Goal: Task Accomplishment & Management: Manage account settings

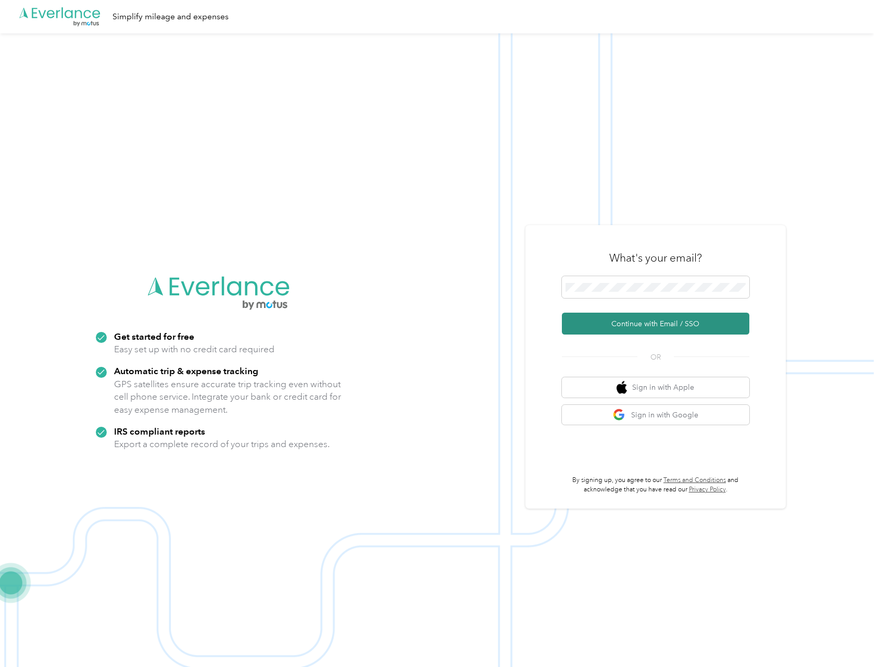
click at [660, 321] on button "Continue with Email / SSO" at bounding box center [656, 324] width 188 height 22
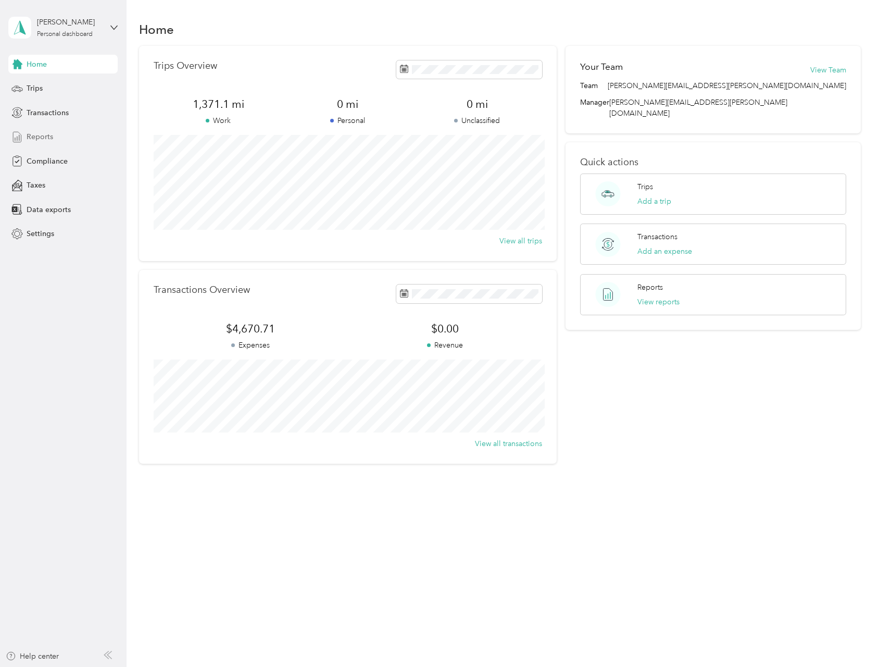
click at [46, 132] on span "Reports" at bounding box center [40, 136] width 27 height 11
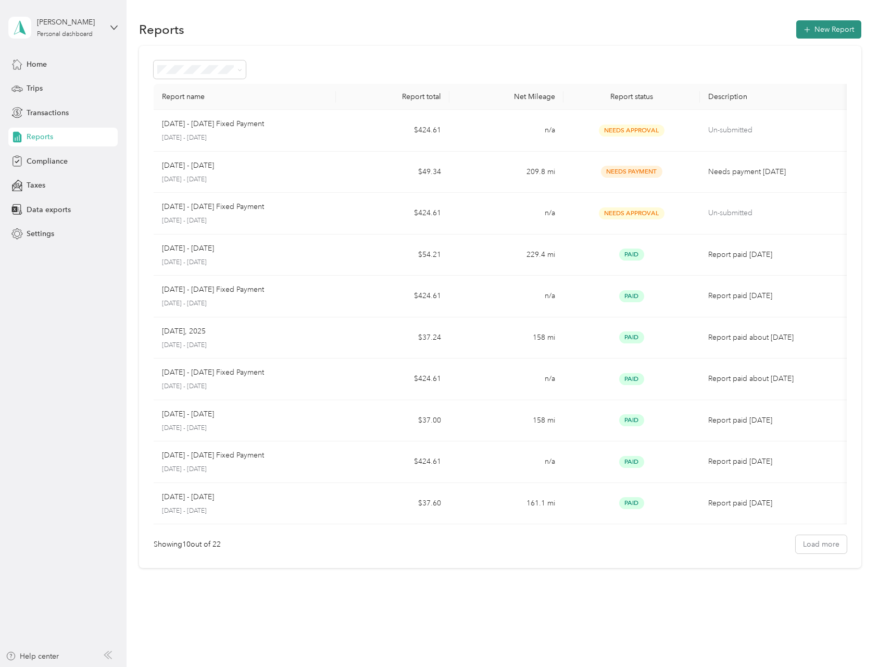
click at [830, 30] on button "New Report" at bounding box center [829, 29] width 65 height 18
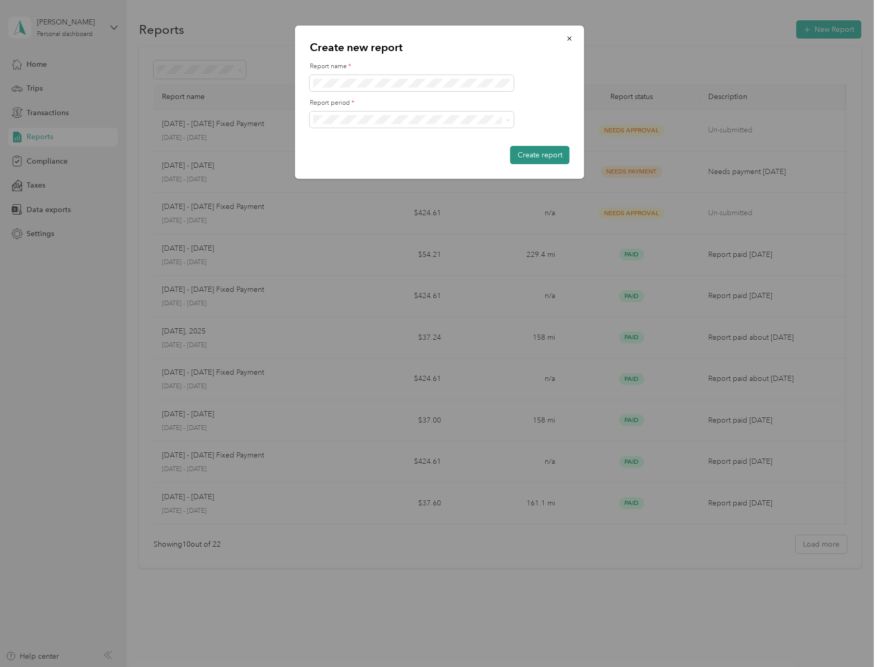
click at [538, 156] on button "Create report" at bounding box center [540, 155] width 59 height 18
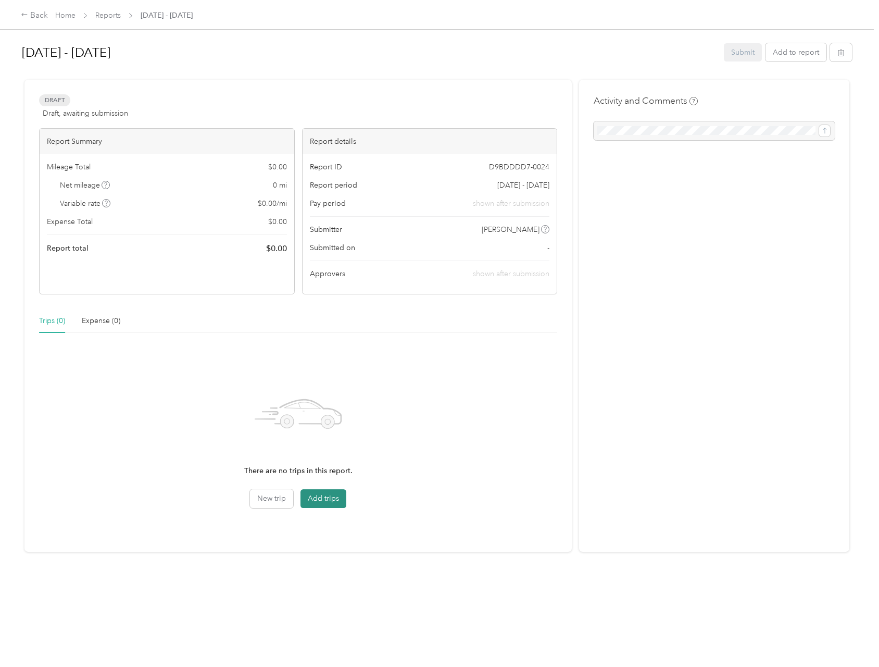
click at [321, 500] on button "Add trips" at bounding box center [324, 498] width 46 height 19
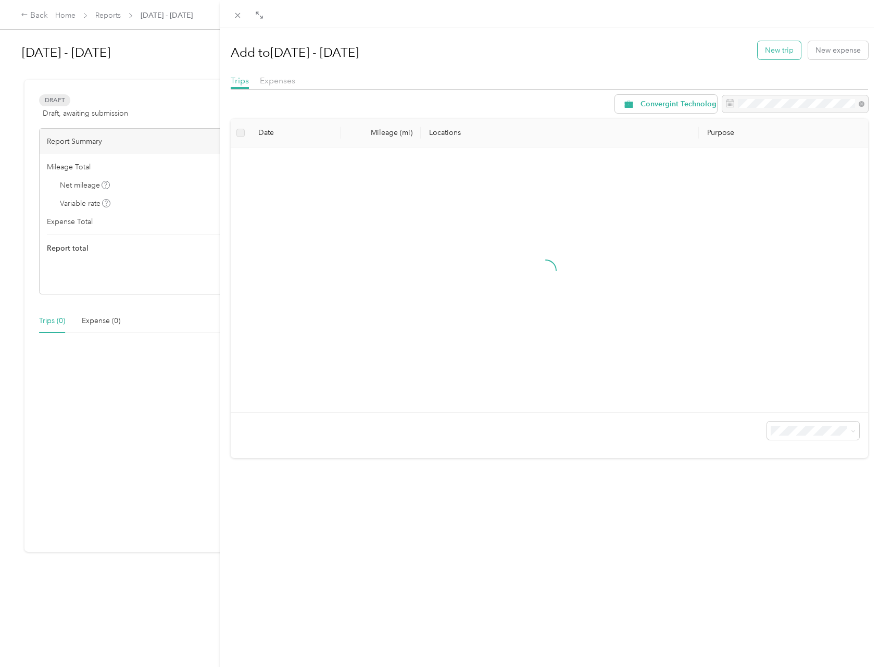
click at [771, 49] on button "New trip" at bounding box center [779, 50] width 43 height 18
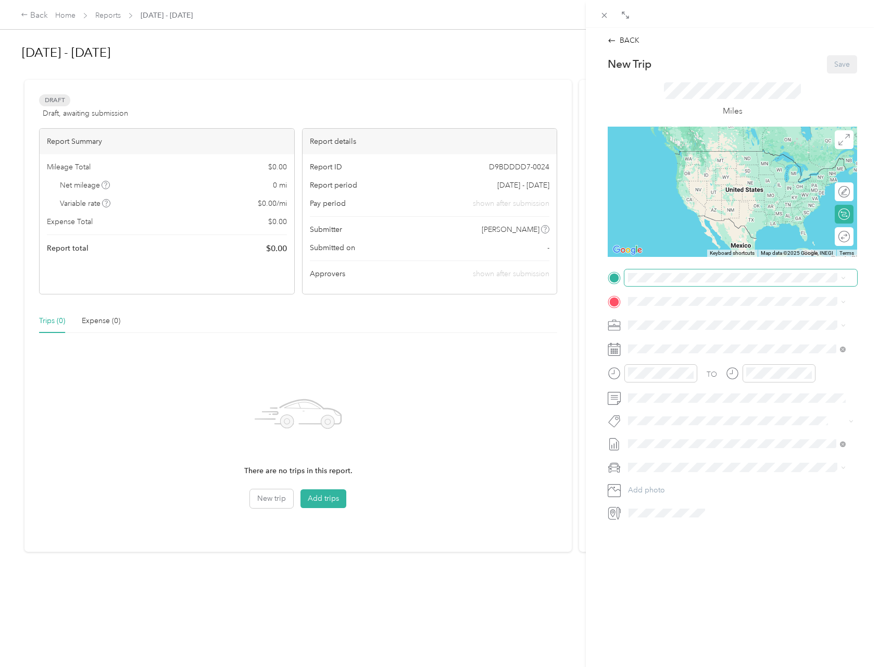
click at [674, 282] on span at bounding box center [741, 277] width 233 height 17
click at [682, 378] on div "Bradley International Airport Schoephoester Road, Windsor Locks, 06096, Windsor…" at bounding box center [745, 361] width 194 height 33
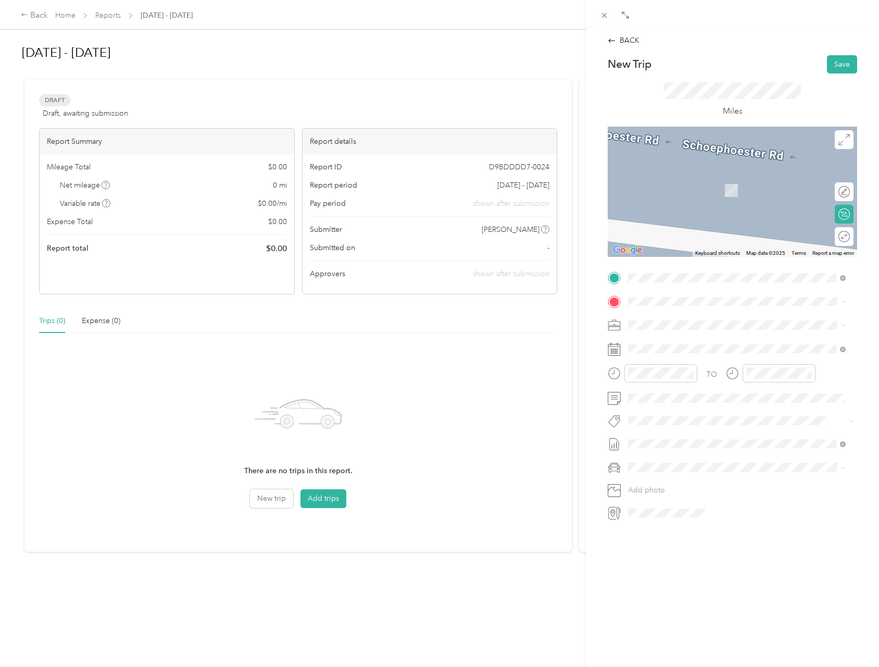
click at [677, 351] on span "72 Champion Hill Road, East Hampton, 06424, East Hampton, Connecticut, United S…" at bounding box center [700, 354] width 104 height 9
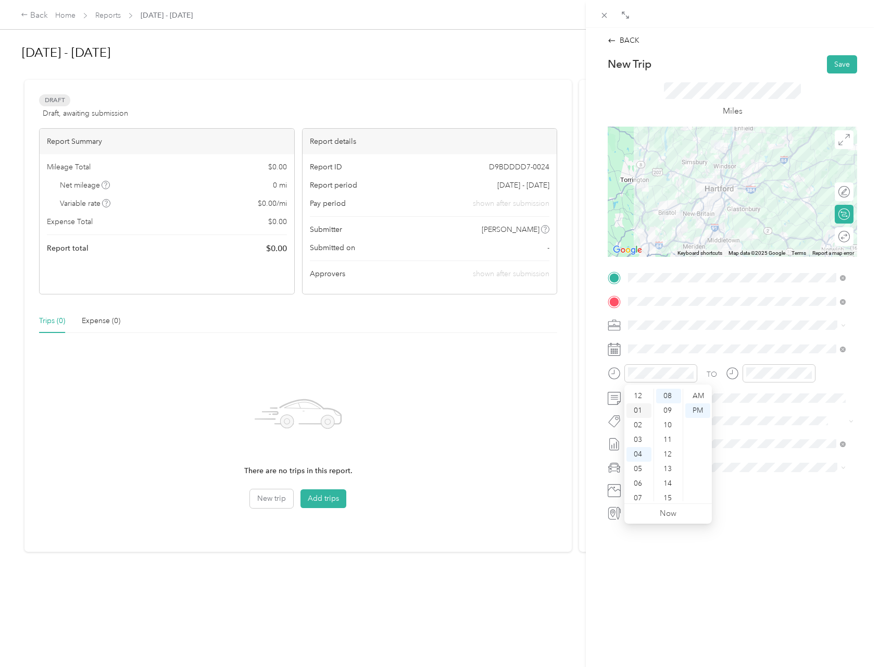
click at [639, 408] on div "01" at bounding box center [639, 410] width 25 height 15
click at [677, 497] on div "29" at bounding box center [668, 494] width 25 height 15
click at [666, 409] on div "30" at bounding box center [668, 410] width 25 height 15
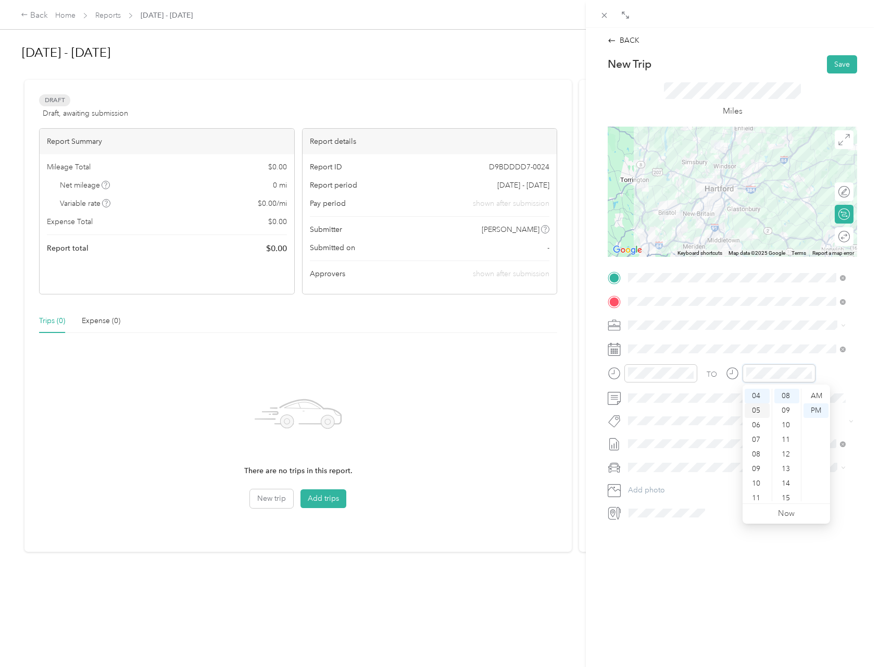
scroll to position [6, 0]
click at [755, 420] on div "02" at bounding box center [757, 419] width 25 height 15
click at [787, 495] on div "15" at bounding box center [787, 498] width 25 height 15
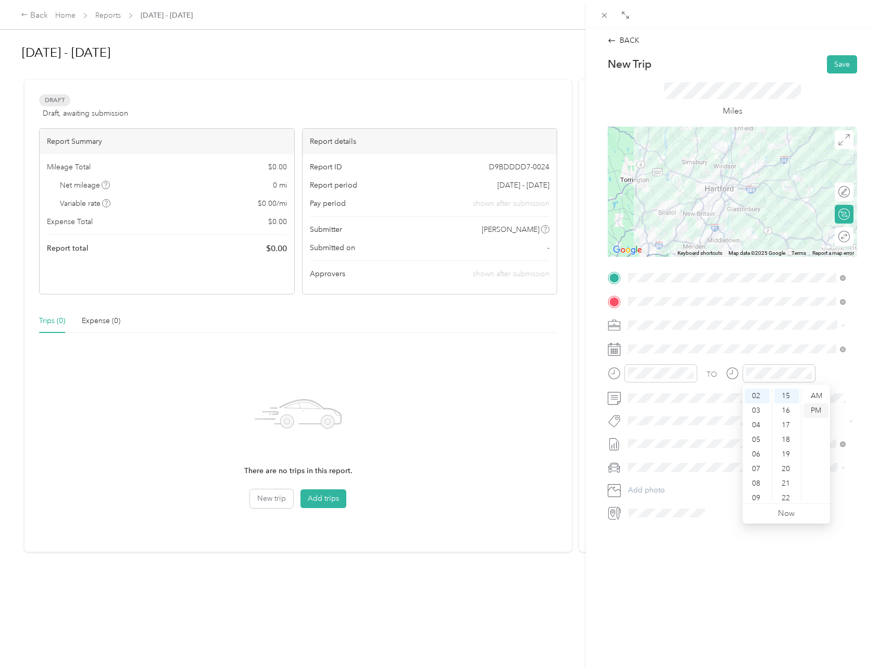
click at [815, 412] on div "PM" at bounding box center [816, 410] width 25 height 15
click at [738, 566] on div "BACK New Trip Save This trip cannot be edited because it is either under review…" at bounding box center [732, 361] width 293 height 667
click at [828, 66] on button "Save" at bounding box center [842, 64] width 30 height 18
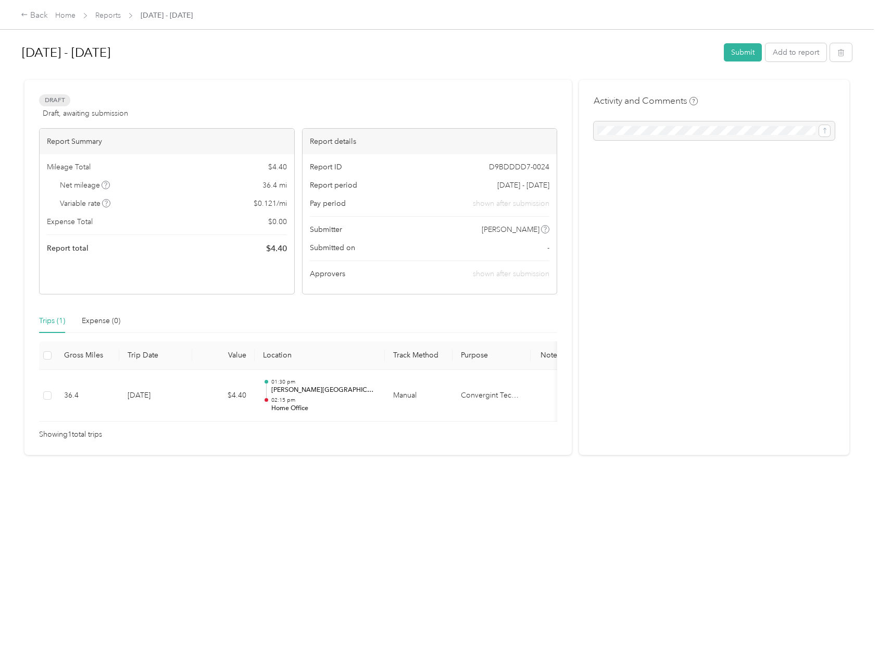
click at [484, 564] on div "Oct 1 - 31, 2025 Submit Add to report Draft Draft, awaiting submission View act…" at bounding box center [437, 324] width 874 height 649
click at [288, 64] on h1 "Oct 1 - 31, 2025" at bounding box center [369, 52] width 695 height 25
click at [253, 104] on div "Draft Draft, awaiting submission View activity & comments" at bounding box center [298, 106] width 518 height 25
click at [68, 12] on link "Home" at bounding box center [65, 15] width 20 height 9
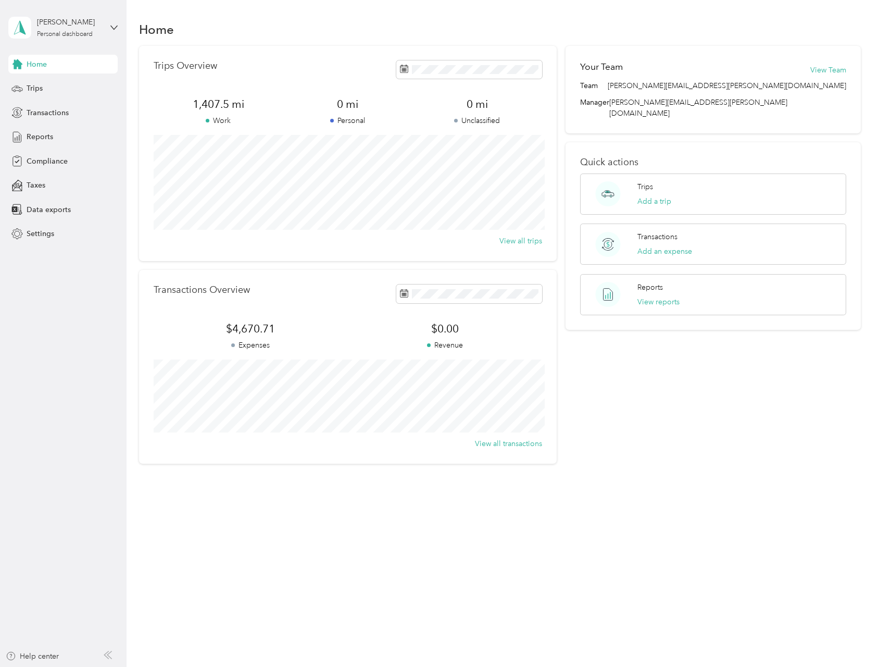
click at [214, 104] on span "1,407.5 mi" at bounding box center [218, 104] width 129 height 15
click at [221, 120] on p "Work" at bounding box center [218, 120] width 129 height 11
click at [523, 244] on button "View all trips" at bounding box center [521, 240] width 43 height 11
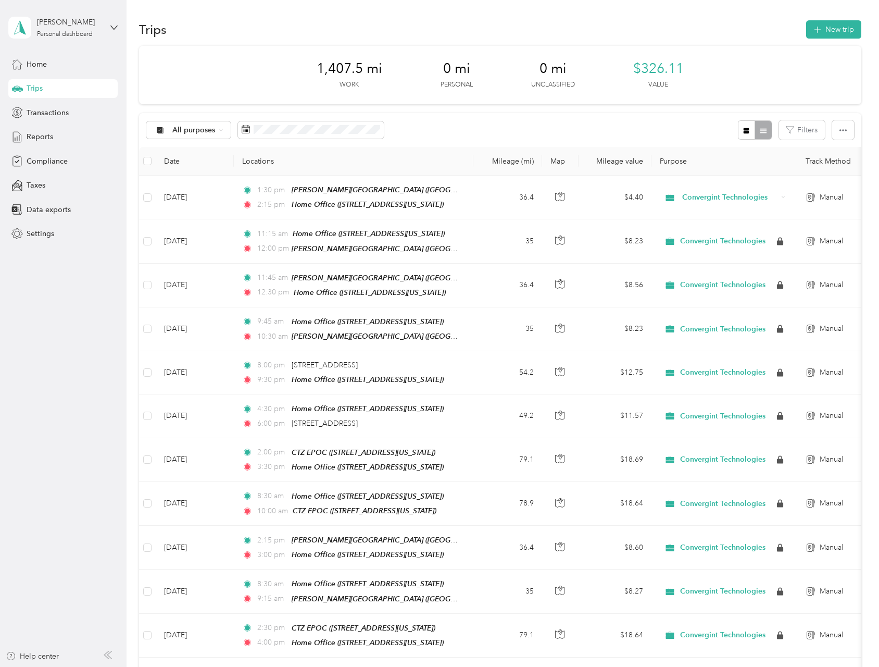
click at [501, 32] on div "Trips New trip" at bounding box center [500, 29] width 722 height 22
click at [38, 63] on span "Home" at bounding box center [37, 64] width 20 height 11
